Goal: Task Accomplishment & Management: Complete application form

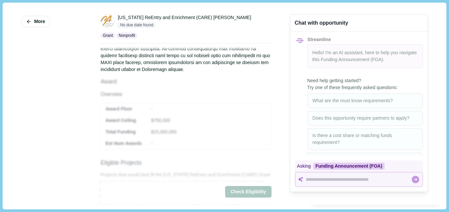
scroll to position [115, 0]
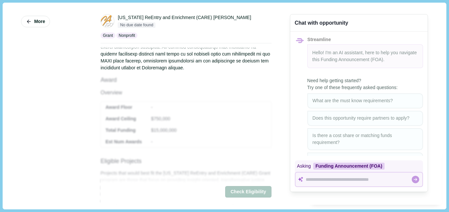
click at [113, 37] on p "Nonprofit" at bounding box center [108, 36] width 10 height 6
click at [113, 38] on p "Nonprofit" at bounding box center [108, 36] width 10 height 6
